Goal: Task Accomplishment & Management: Manage account settings

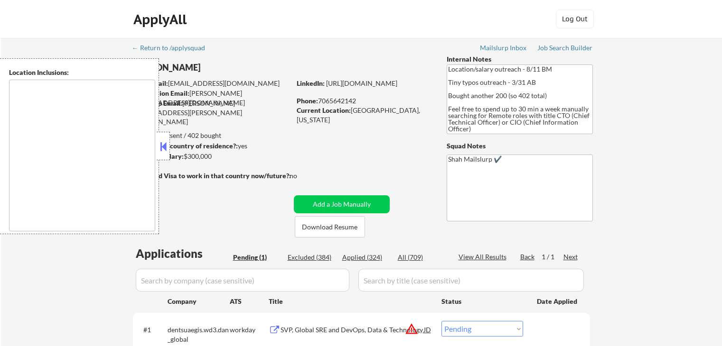
scroll to position [190, 0]
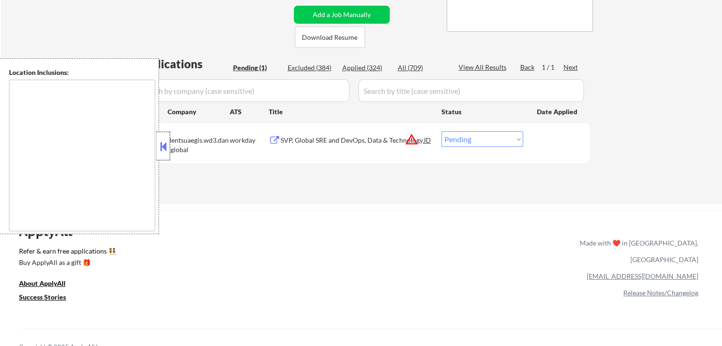
click at [157, 145] on div at bounding box center [163, 146] width 13 height 28
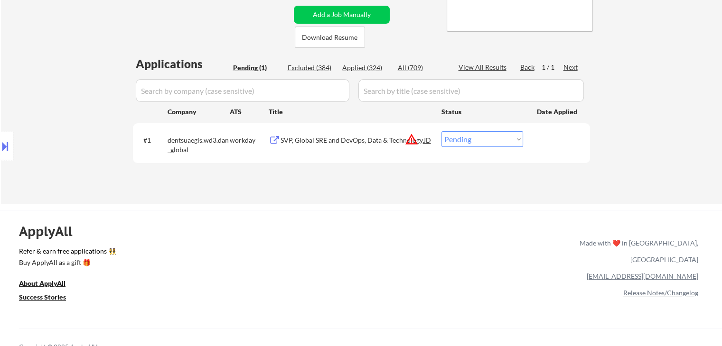
click at [408, 141] on button "warning_amber" at bounding box center [411, 139] width 13 height 13
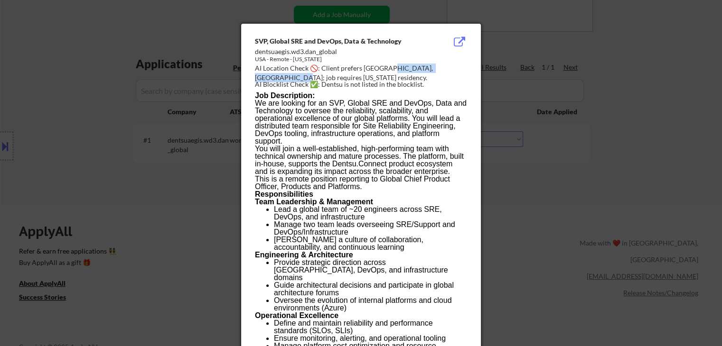
drag, startPoint x: 458, startPoint y: 69, endPoint x: 386, endPoint y: 71, distance: 71.7
click at [386, 71] on div "AI Location Check 🚫: Client prefers [GEOGRAPHIC_DATA], [GEOGRAPHIC_DATA]; job r…" at bounding box center [363, 73] width 216 height 19
click at [91, 159] on div at bounding box center [361, 173] width 722 height 346
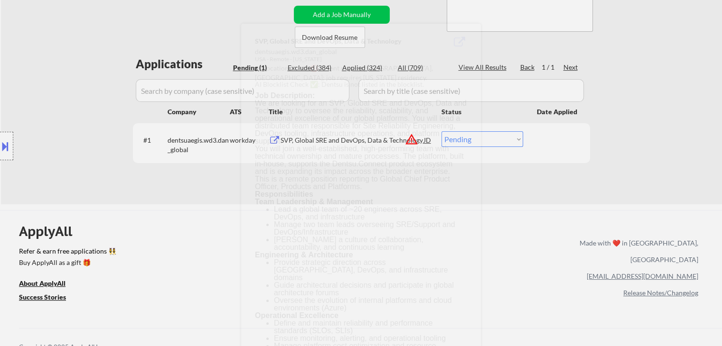
click at [0, 154] on div at bounding box center [6, 146] width 13 height 28
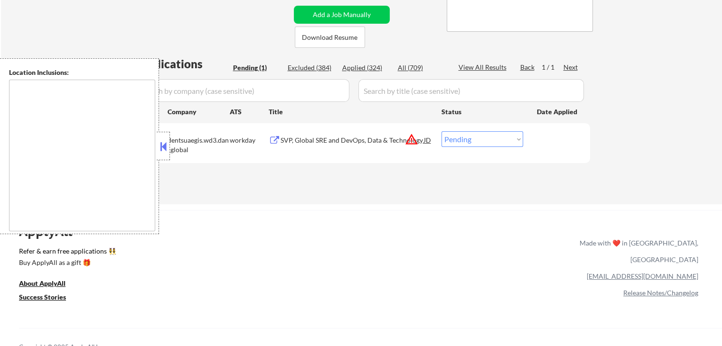
click at [233, 191] on div "← Return to /applysquad Mailslurp Inbox Job Search Builder [PERSON_NAME] User E…" at bounding box center [362, 22] width 474 height 349
click at [163, 150] on button at bounding box center [163, 147] width 10 height 14
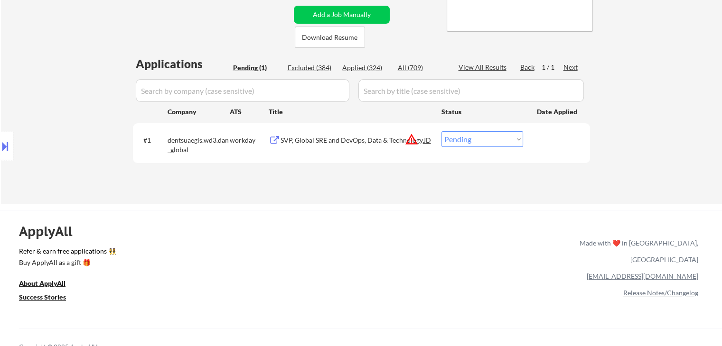
click at [308, 141] on div "SVP, Global SRE and DevOps, Data & Technology" at bounding box center [352, 140] width 143 height 9
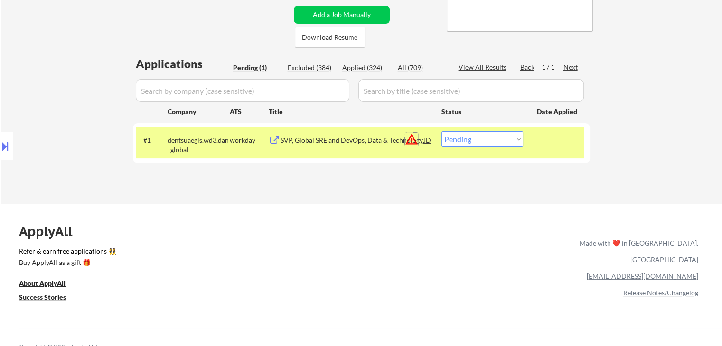
click at [414, 143] on button "warning_amber" at bounding box center [411, 139] width 13 height 13
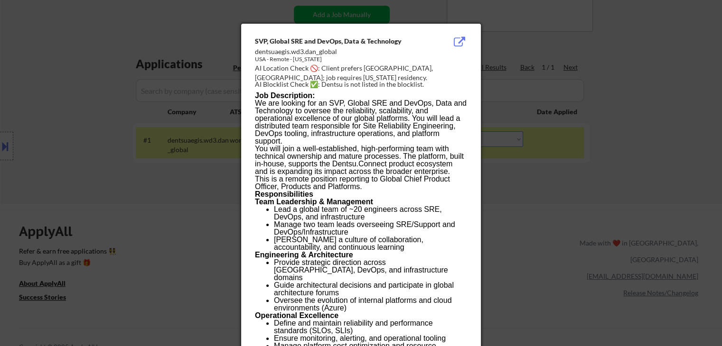
click at [549, 164] on div at bounding box center [361, 173] width 722 height 346
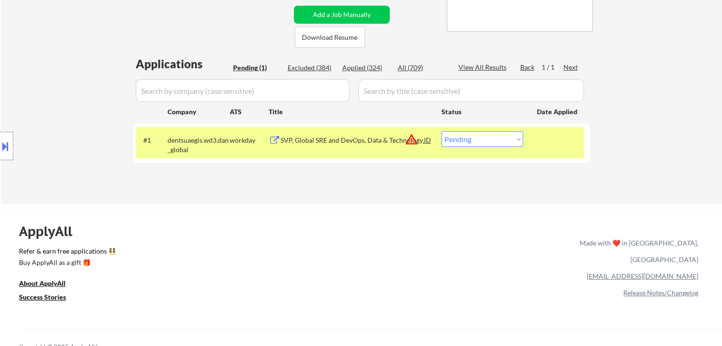
click at [513, 137] on select "Choose an option... Pending Applied Excluded (Questions) Excluded (Expired) Exc…" at bounding box center [482, 139] width 82 height 16
select select ""excluded__location_""
click at [441, 131] on select "Choose an option... Pending Applied Excluded (Questions) Excluded (Expired) Exc…" at bounding box center [482, 139] width 82 height 16
click at [91, 84] on div "Location Inclusions:" at bounding box center [85, 146] width 170 height 176
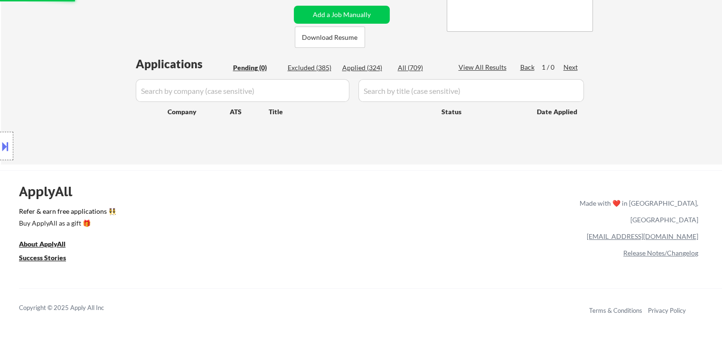
click at [56, 86] on div "Location Inclusions:" at bounding box center [85, 146] width 170 height 176
click at [55, 86] on div "Location Inclusions:" at bounding box center [85, 146] width 170 height 176
click at [57, 100] on div "Location Inclusions:" at bounding box center [85, 146] width 170 height 176
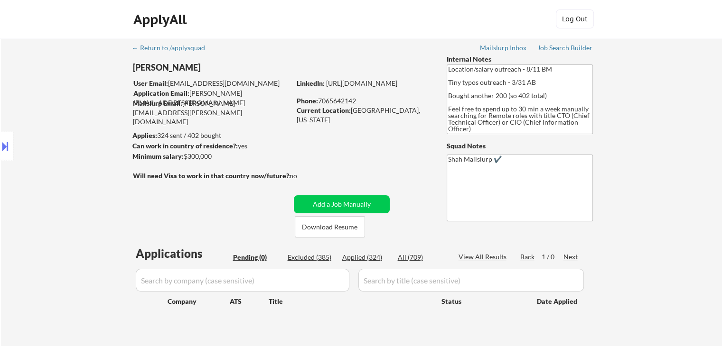
click at [65, 141] on div "Location Inclusions:" at bounding box center [85, 146] width 170 height 176
click at [66, 141] on div "Location Inclusions:" at bounding box center [85, 146] width 170 height 176
click at [68, 141] on div "Location Inclusions:" at bounding box center [85, 146] width 170 height 176
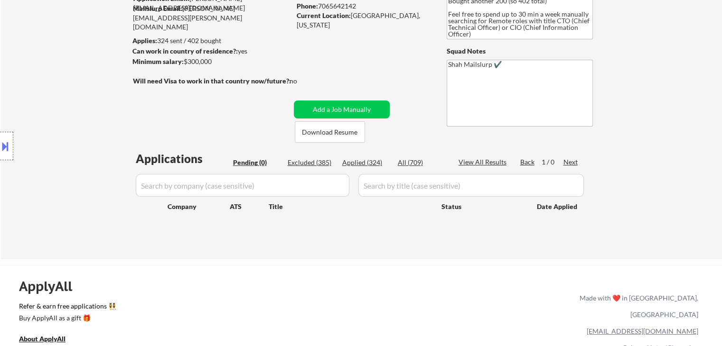
click at [65, 143] on div "Location Inclusions:" at bounding box center [85, 146] width 170 height 176
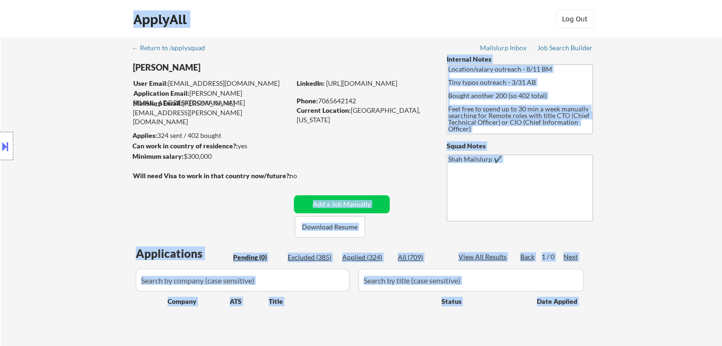
drag, startPoint x: 295, startPoint y: 192, endPoint x: 312, endPoint y: 192, distance: 17.1
click at [312, 192] on body "← Return to /applysquad Mailslurp Inbox Job Search Builder [PERSON_NAME] User E…" at bounding box center [361, 173] width 722 height 346
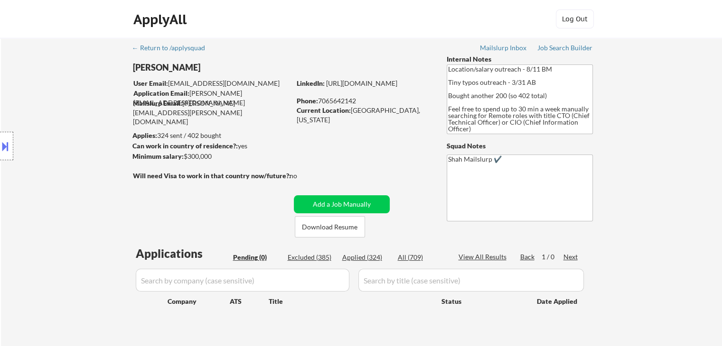
click at [310, 177] on div "no" at bounding box center [303, 175] width 27 height 9
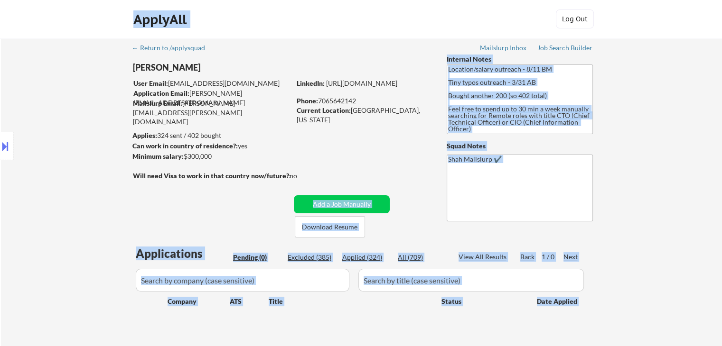
drag, startPoint x: 251, startPoint y: 176, endPoint x: 127, endPoint y: 178, distance: 123.9
click at [127, 178] on body "← Return to /applysquad Mailslurp Inbox Job Search Builder [PERSON_NAME] User E…" at bounding box center [361, 173] width 722 height 346
click at [133, 181] on div "Location Inclusions:" at bounding box center [85, 146] width 170 height 176
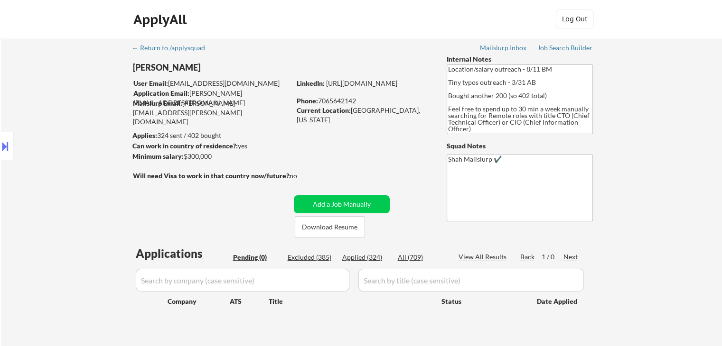
click at [57, 146] on div "Location Inclusions:" at bounding box center [85, 146] width 170 height 176
click at [59, 146] on div "Location Inclusions:" at bounding box center [85, 146] width 170 height 176
click at [59, 147] on div "Location Inclusions:" at bounding box center [85, 146] width 170 height 176
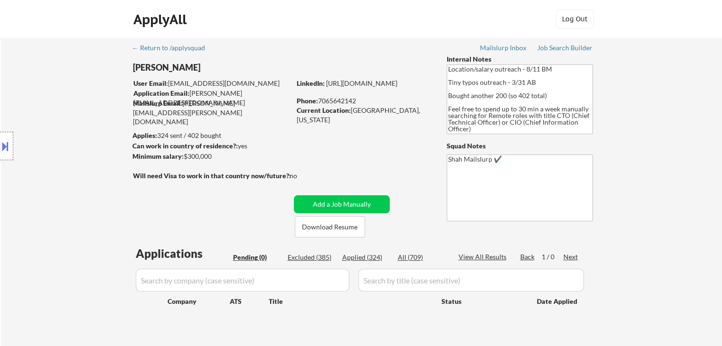
click at [61, 147] on div "Location Inclusions:" at bounding box center [85, 146] width 170 height 176
click at [61, 148] on div "Location Inclusions:" at bounding box center [85, 146] width 170 height 176
click at [61, 149] on div "Location Inclusions:" at bounding box center [85, 146] width 170 height 176
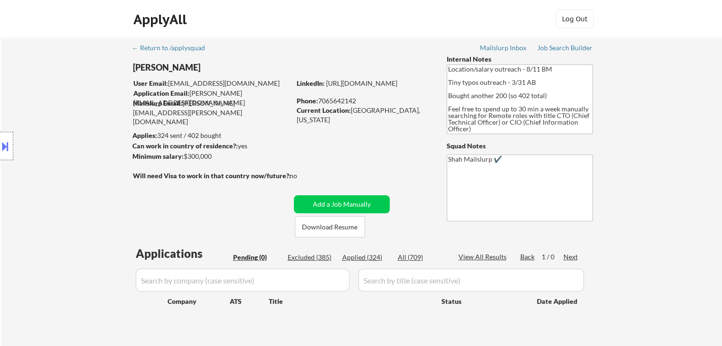
click at [61, 149] on div "Location Inclusions:" at bounding box center [85, 146] width 170 height 176
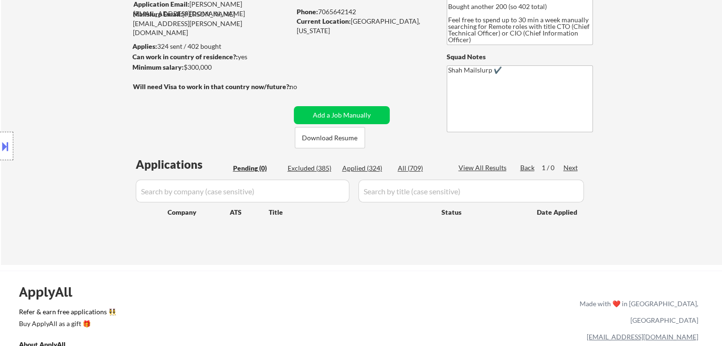
scroll to position [95, 0]
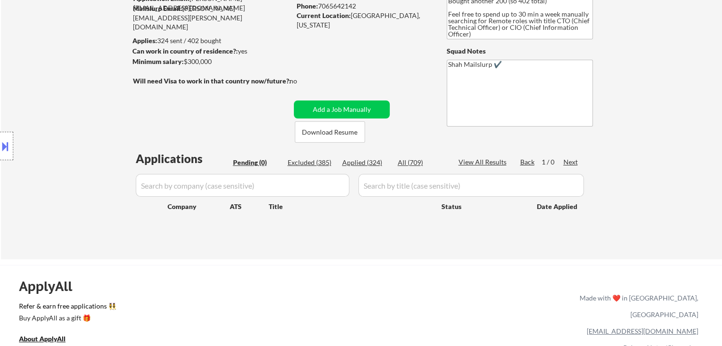
click at [62, 150] on div "Location Inclusions:" at bounding box center [85, 146] width 170 height 176
click at [65, 150] on div "Location Inclusions:" at bounding box center [85, 146] width 170 height 176
click at [67, 150] on div "Location Inclusions:" at bounding box center [85, 146] width 170 height 176
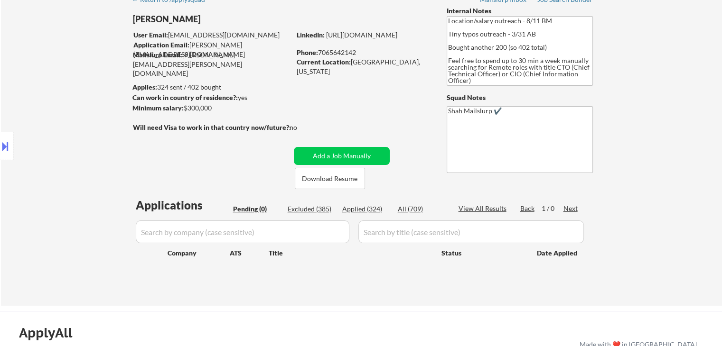
scroll to position [0, 0]
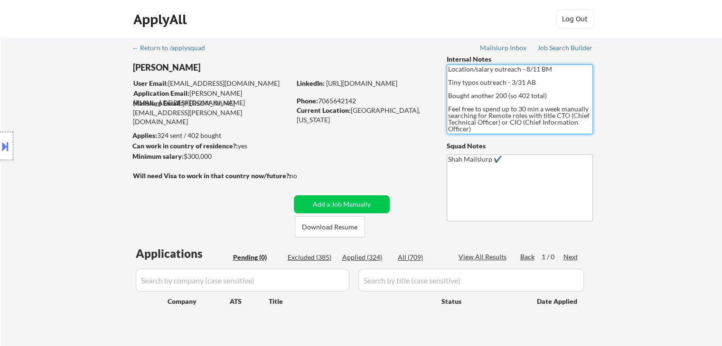
drag, startPoint x: 478, startPoint y: 128, endPoint x: 435, endPoint y: 92, distance: 56.3
click at [435, 92] on div "← Return to /applysquad Mailslurp Inbox Job Search Builder [PERSON_NAME] User E…" at bounding box center [362, 192] width 474 height 309
click at [70, 106] on div "Location Inclusions:" at bounding box center [85, 146] width 170 height 176
click at [51, 130] on div "Location Inclusions:" at bounding box center [85, 146] width 170 height 176
click at [45, 152] on div "Location Inclusions:" at bounding box center [85, 146] width 170 height 176
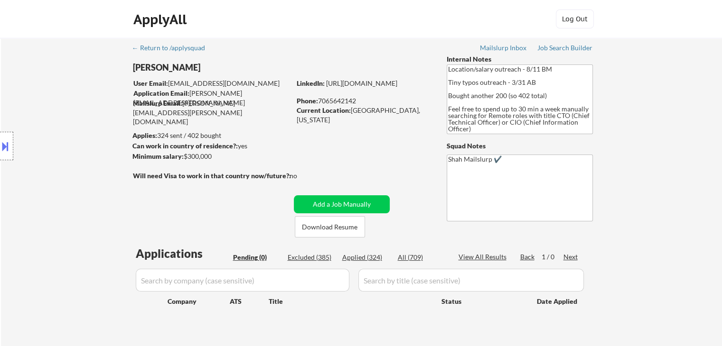
click at [46, 143] on div "Location Inclusions:" at bounding box center [85, 146] width 170 height 176
click at [61, 128] on div "Location Inclusions:" at bounding box center [85, 146] width 170 height 176
click at [92, 138] on div "Location Inclusions:" at bounding box center [85, 146] width 170 height 176
click at [47, 35] on div "ApplyAll Log In Sign Up Log Out" at bounding box center [361, 19] width 722 height 38
